Goal: Transaction & Acquisition: Purchase product/service

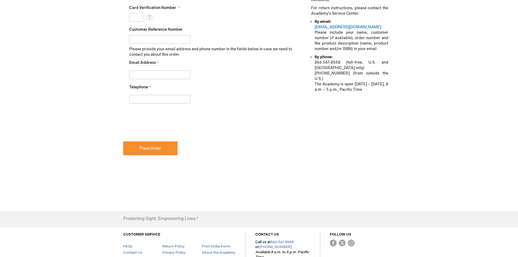
scroll to position [74, 0]
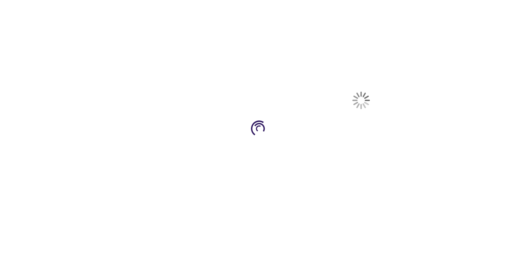
select select "US"
select select "33"
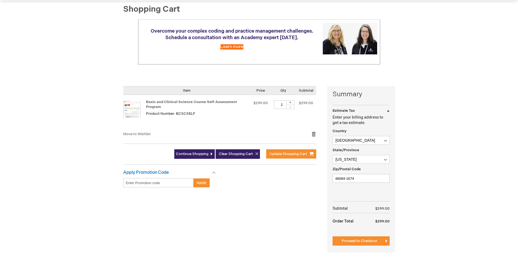
scroll to position [27, 0]
